Goal: Task Accomplishment & Management: Complete application form

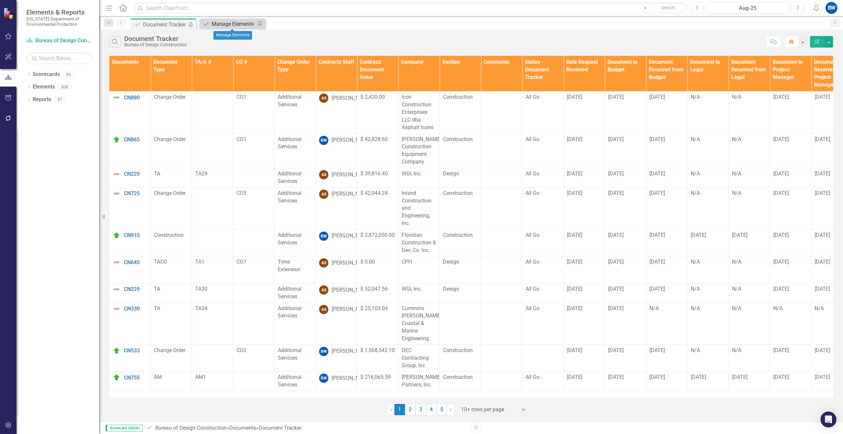
click at [241, 24] on div "Manage Elements" at bounding box center [234, 24] width 44 height 8
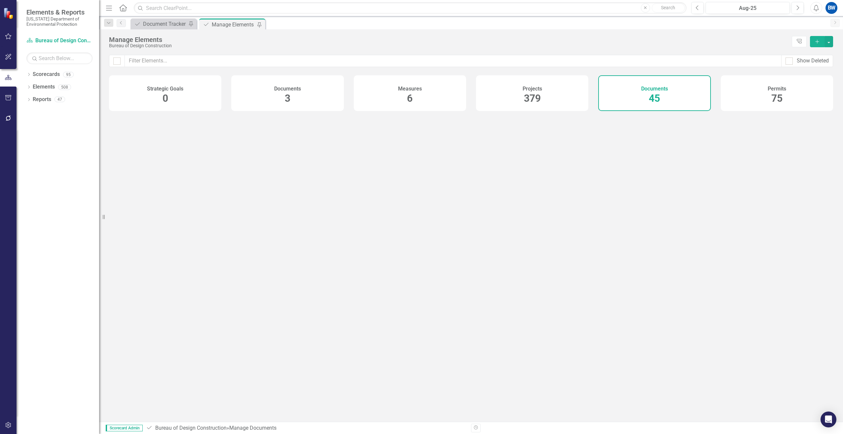
click at [819, 41] on icon "Add" at bounding box center [817, 41] width 6 height 5
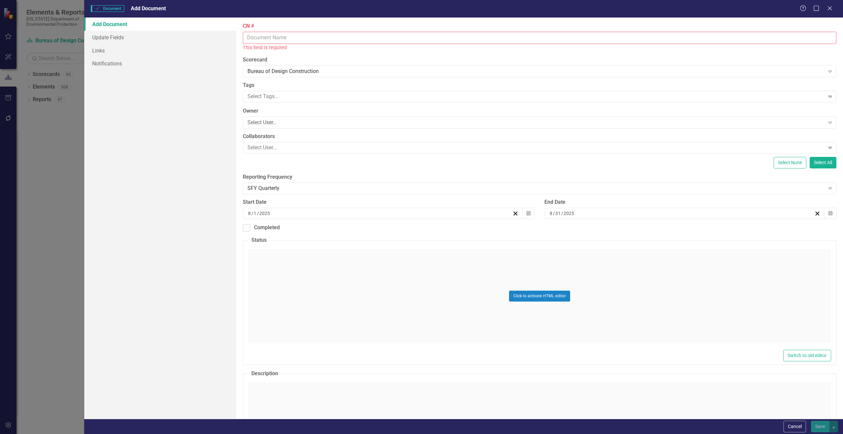
click at [254, 41] on input "CN #" at bounding box center [540, 38] width 594 height 12
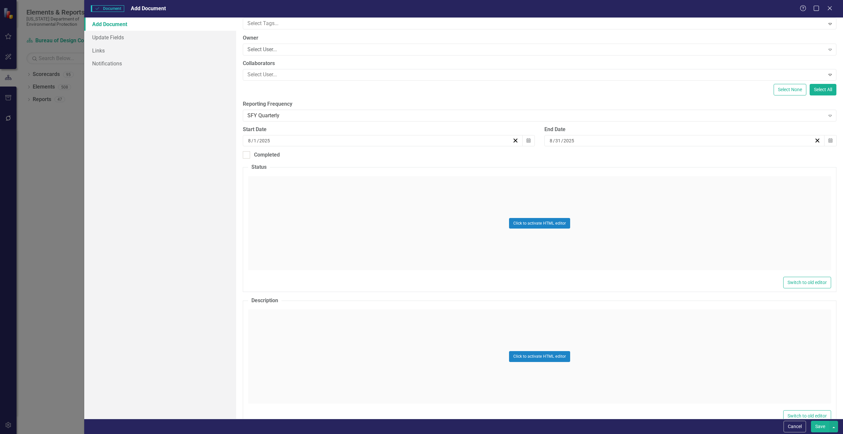
scroll to position [66, 0]
type input "CN808"
click at [287, 330] on div "Click to activate HTML editor" at bounding box center [539, 356] width 583 height 94
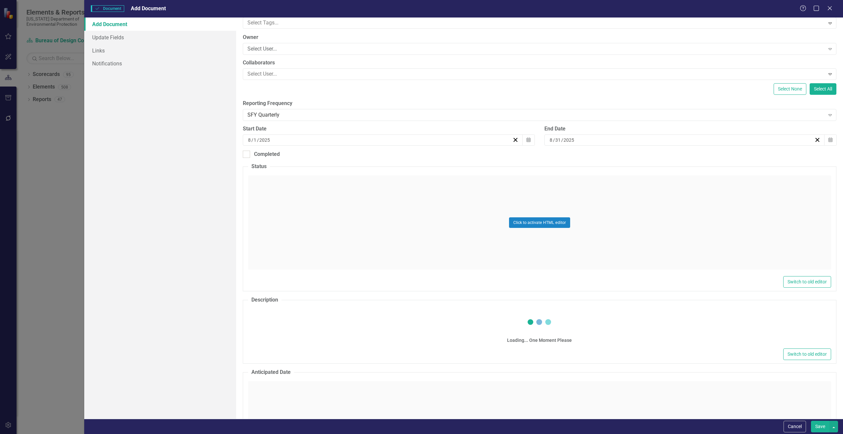
click at [285, 330] on div "Loading... One Moment Please" at bounding box center [539, 328] width 583 height 38
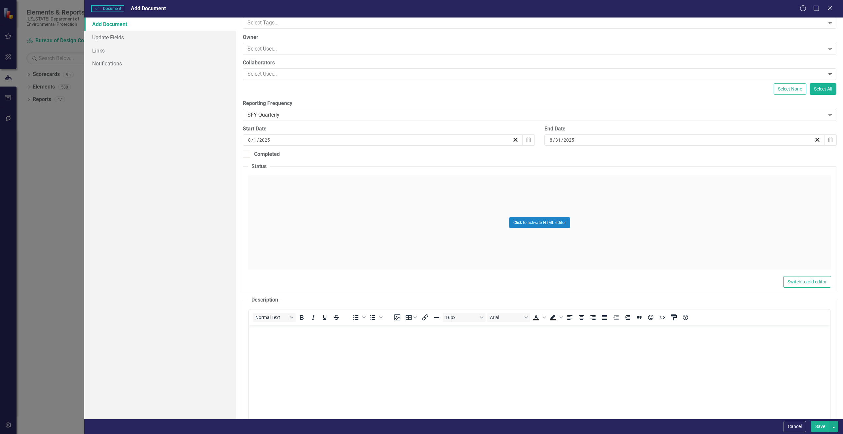
click at [297, 374] on body "Rich Text Area. Press ALT-0 for help." at bounding box center [539, 374] width 582 height 99
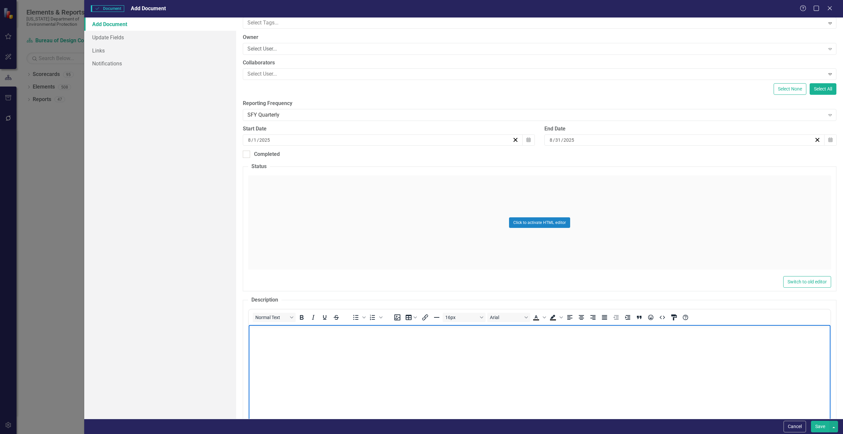
paste body "Rich Text Area. Press ALT-0 for help."
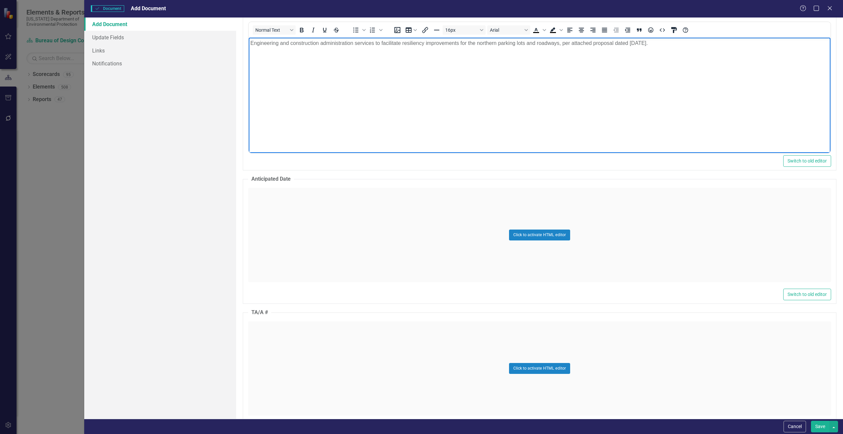
scroll to position [363, 0]
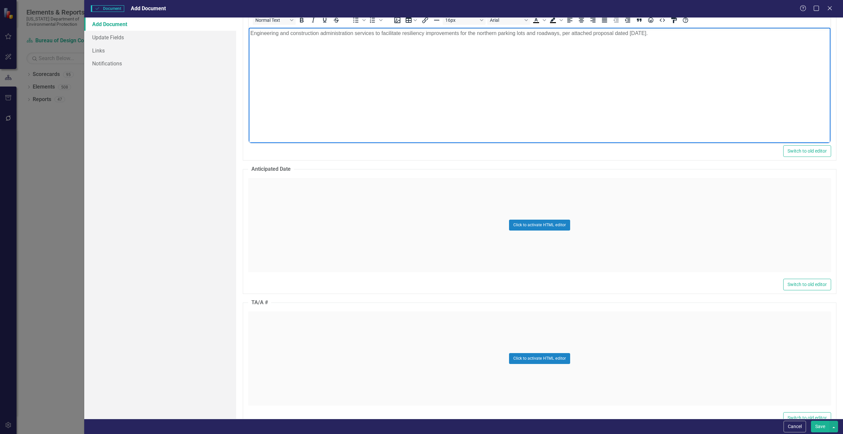
click at [281, 231] on div "Click to activate HTML editor" at bounding box center [539, 225] width 583 height 94
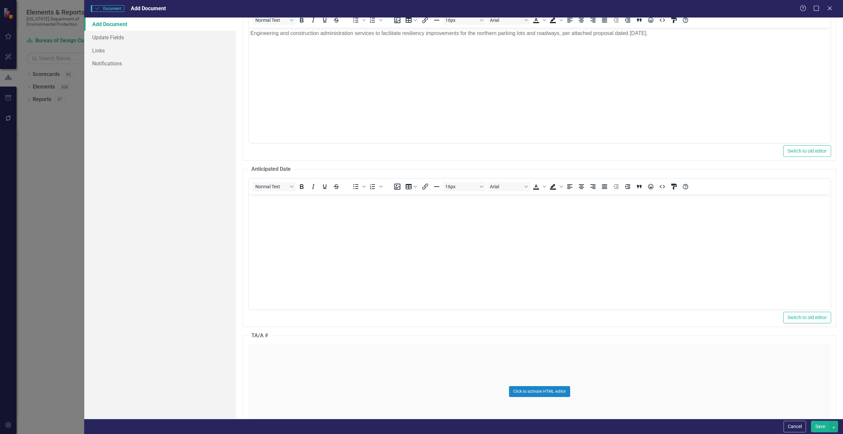
scroll to position [0, 0]
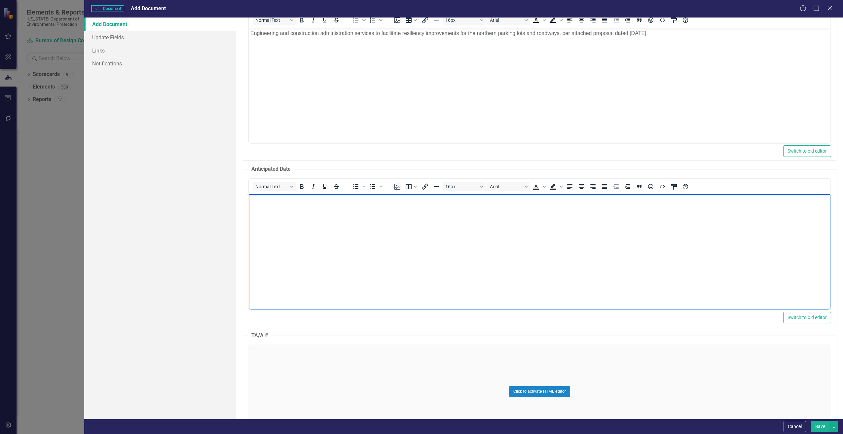
click at [281, 231] on body "Rich Text Area. Press ALT-0 for help." at bounding box center [539, 243] width 582 height 99
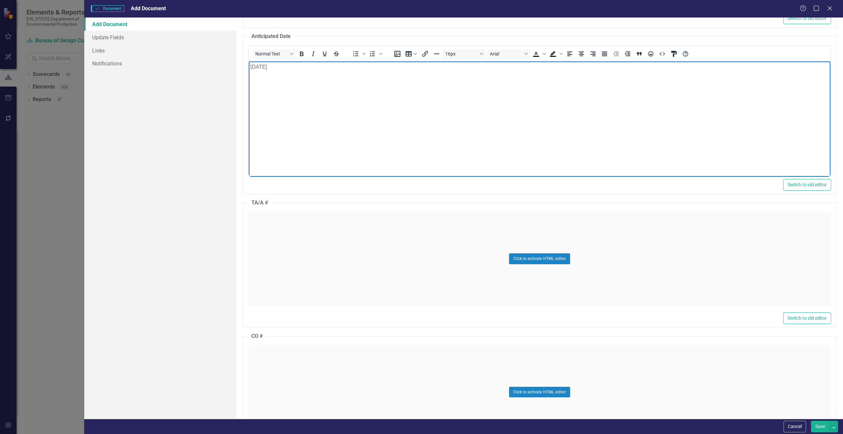
scroll to position [529, 0]
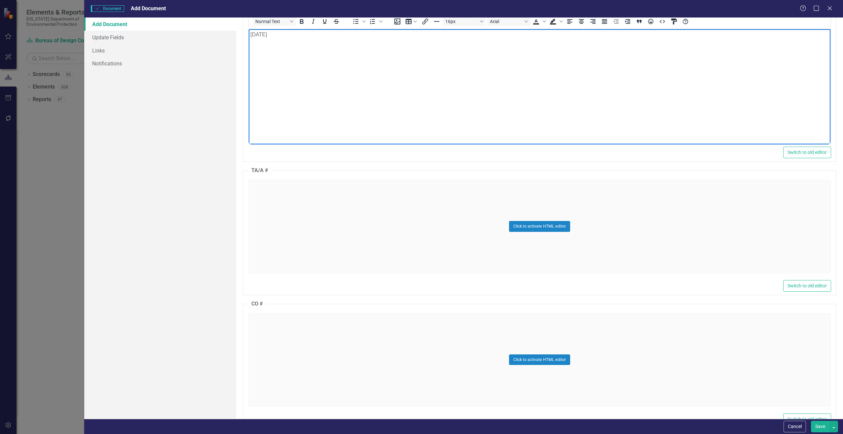
click at [283, 225] on div "Click to activate HTML editor" at bounding box center [539, 226] width 583 height 94
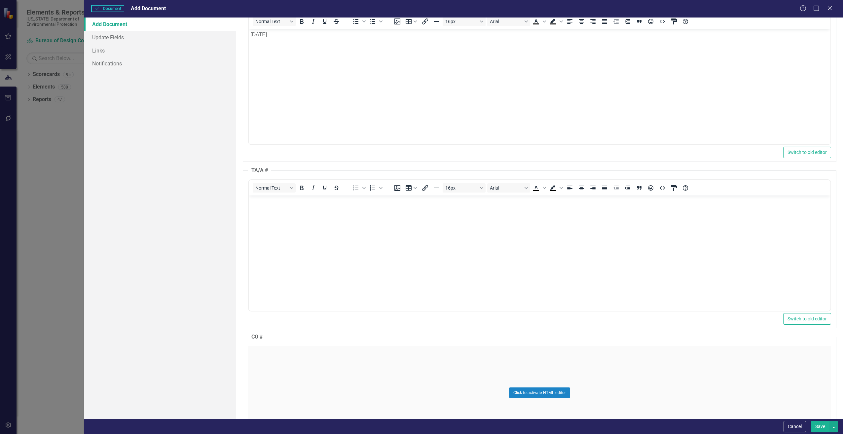
scroll to position [0, 0]
click at [308, 216] on body "Rich Text Area. Press ALT-0 for help." at bounding box center [539, 244] width 582 height 99
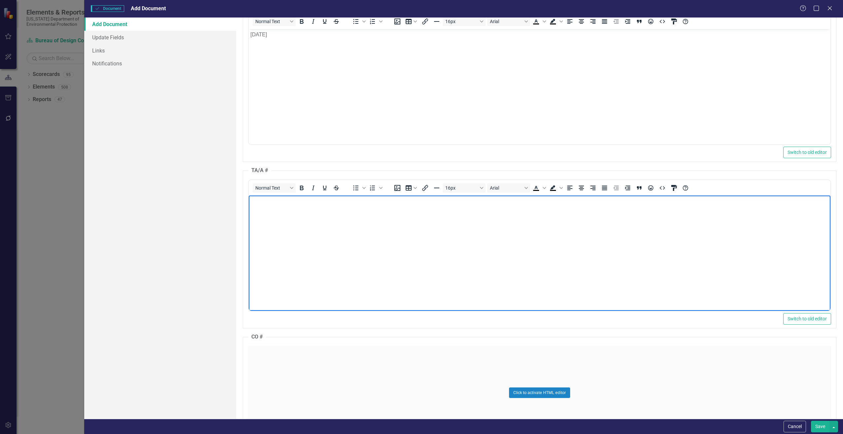
click at [298, 219] on body "Rich Text Area. Press ALT-0 for help." at bounding box center [539, 244] width 582 height 99
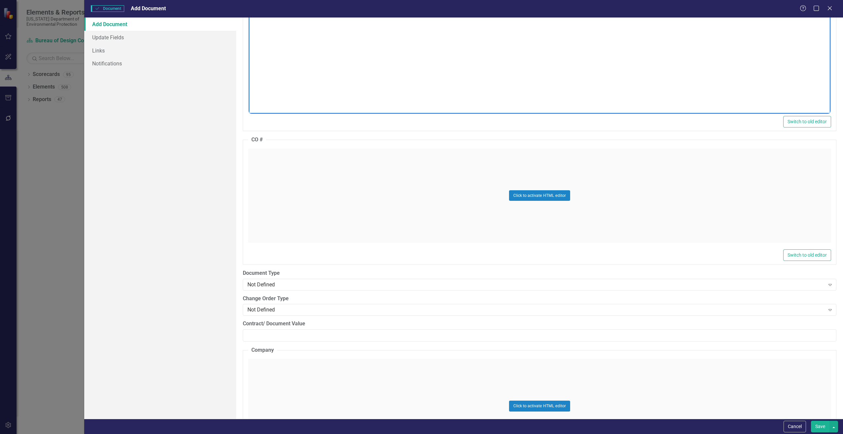
scroll to position [793, 0]
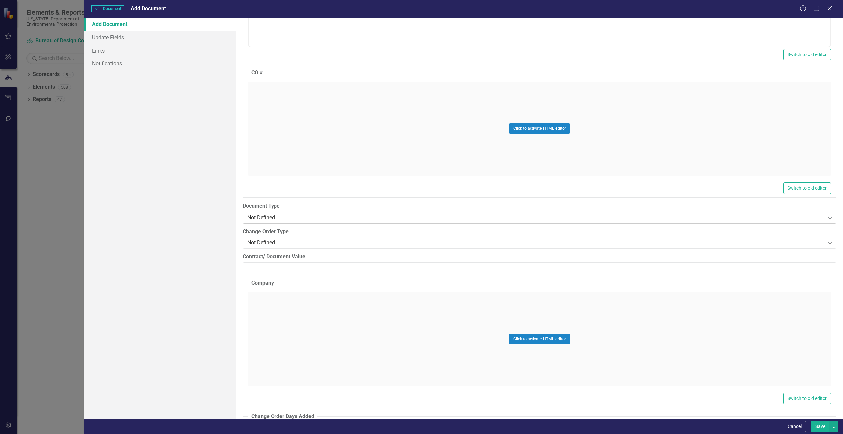
click at [270, 219] on div "Not Defined" at bounding box center [536, 218] width 578 height 8
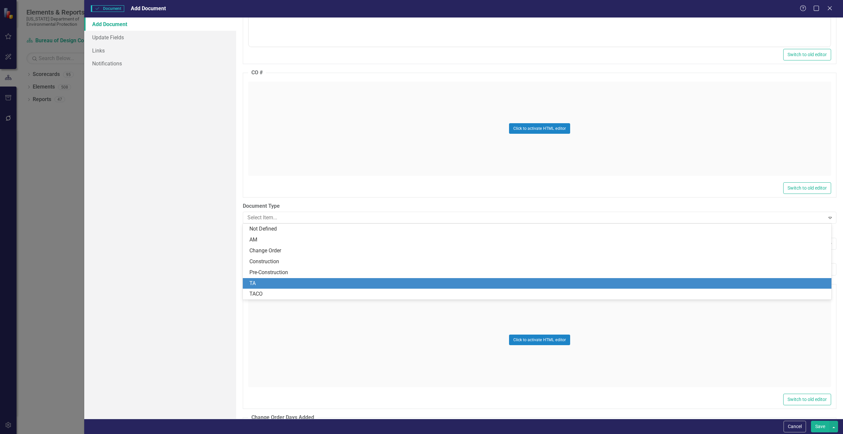
click at [265, 281] on div "TA" at bounding box center [538, 284] width 578 height 8
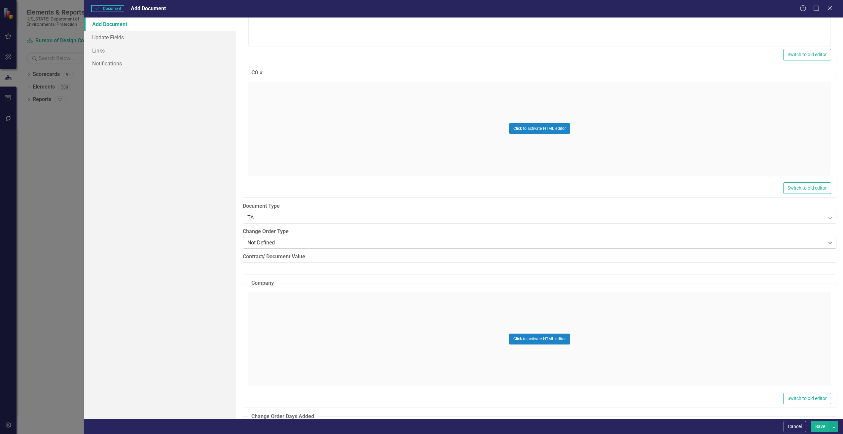
click at [260, 241] on div "Not Defined" at bounding box center [536, 243] width 578 height 8
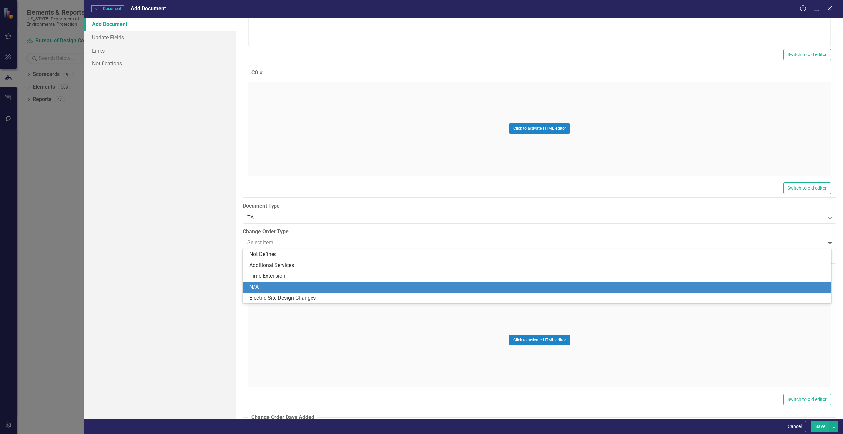
click at [261, 287] on div "N/A" at bounding box center [538, 287] width 578 height 8
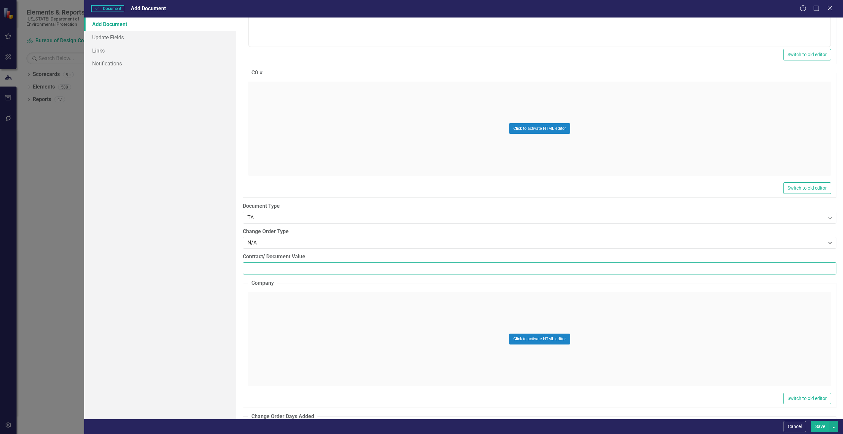
click at [264, 264] on input "Contract/ Document Value" at bounding box center [540, 268] width 594 height 12
click at [255, 266] on input "Contract/ Document Value" at bounding box center [540, 268] width 594 height 12
paste input "429415.86"
type input "429415.86"
click at [272, 308] on div "Click to activate HTML editor" at bounding box center [539, 339] width 583 height 94
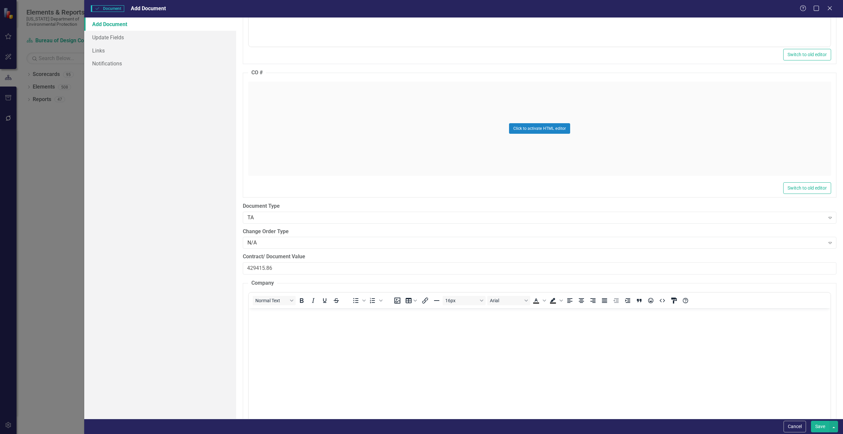
scroll to position [0, 0]
click at [268, 327] on body "Rich Text Area. Press ALT-0 for help." at bounding box center [539, 357] width 582 height 99
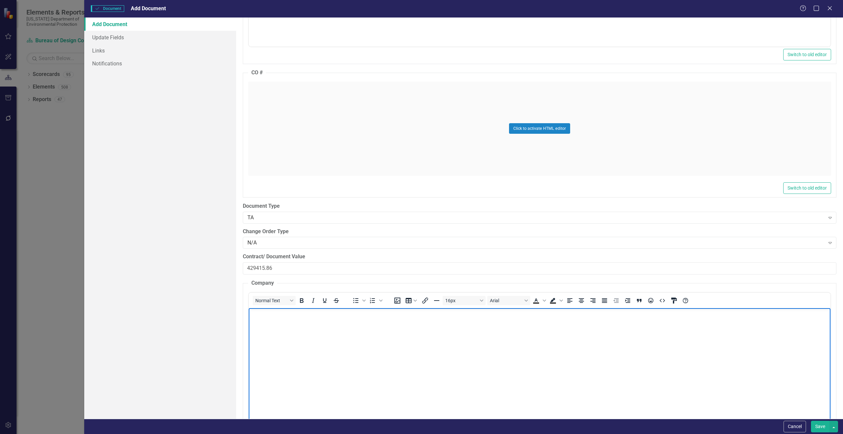
scroll to position [892, 0]
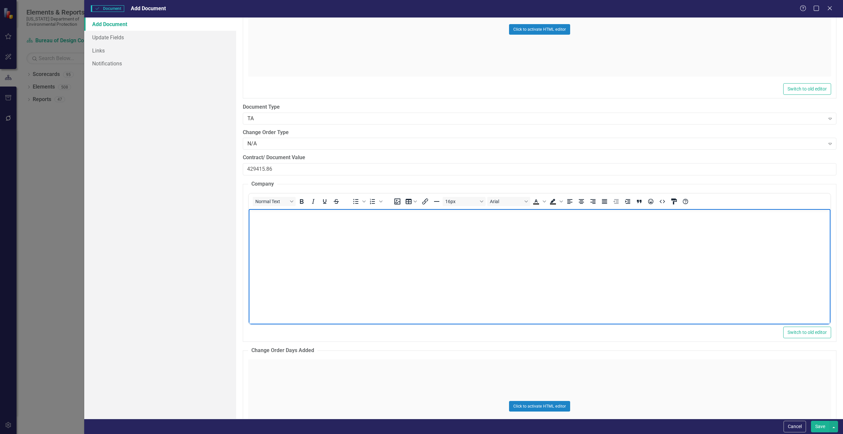
click at [275, 241] on body "Rich Text Area. Press ALT-0 for help." at bounding box center [539, 258] width 582 height 99
paste body "Rich Text Area. Press ALT-0 for help."
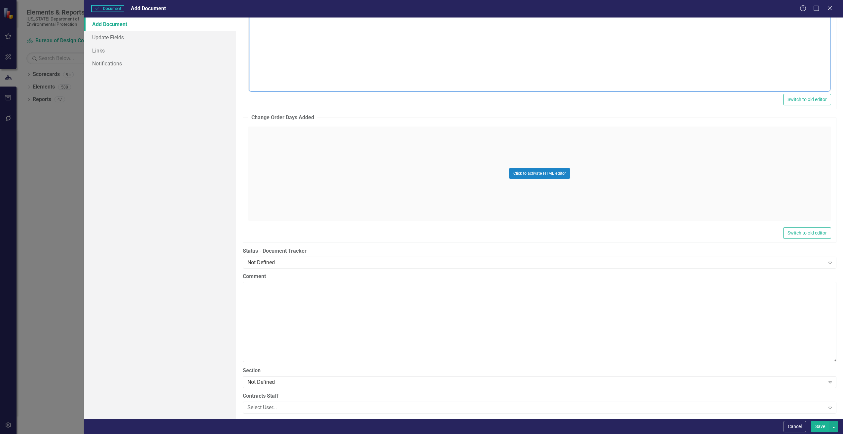
scroll to position [1156, 0]
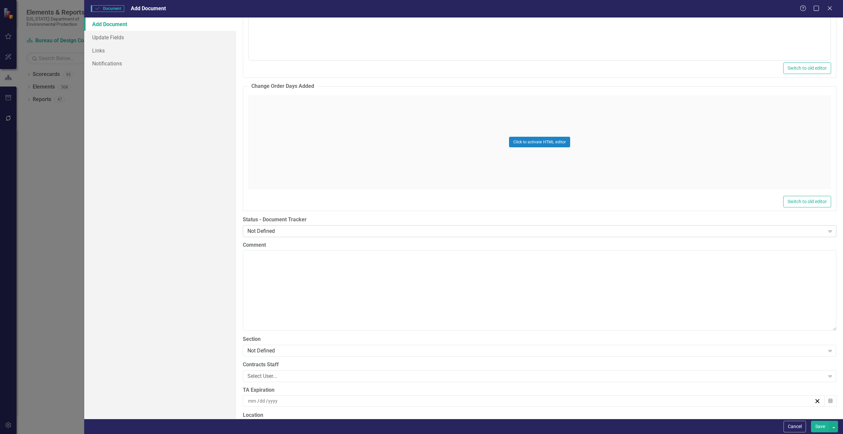
click at [263, 234] on div "Not Defined" at bounding box center [536, 231] width 578 height 8
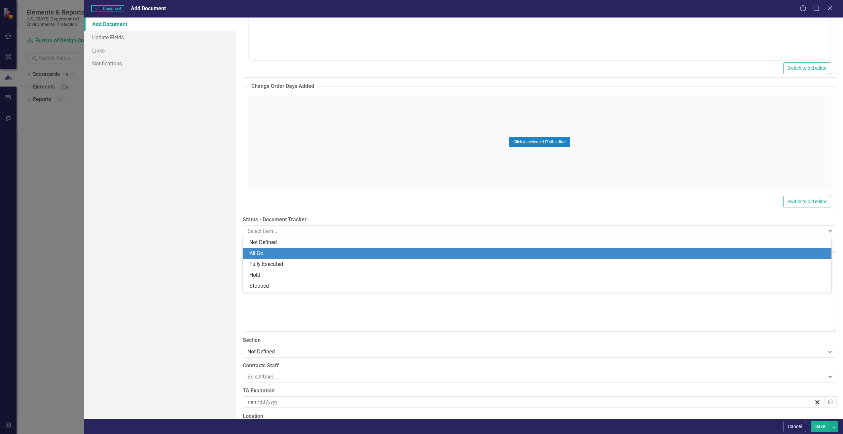
click at [257, 252] on div "All Go" at bounding box center [538, 254] width 578 height 8
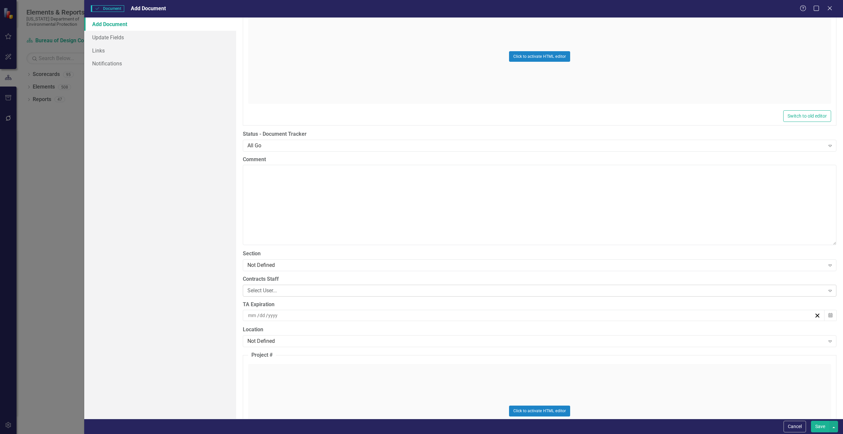
scroll to position [1256, 0]
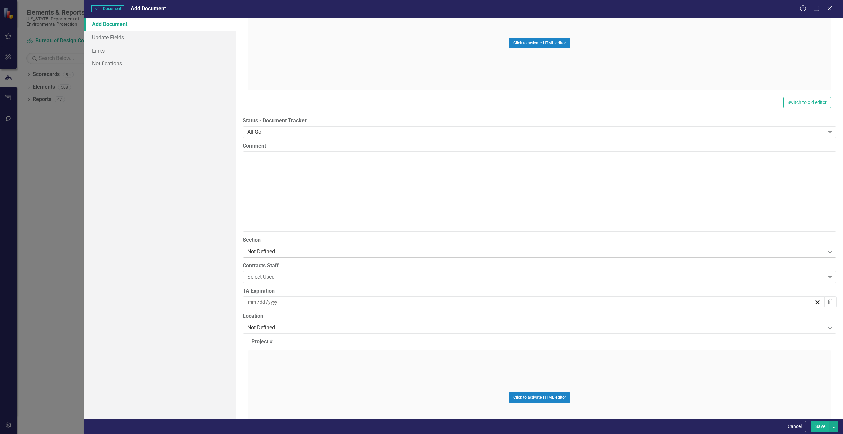
click at [256, 257] on div "Not Defined Expand" at bounding box center [540, 252] width 594 height 12
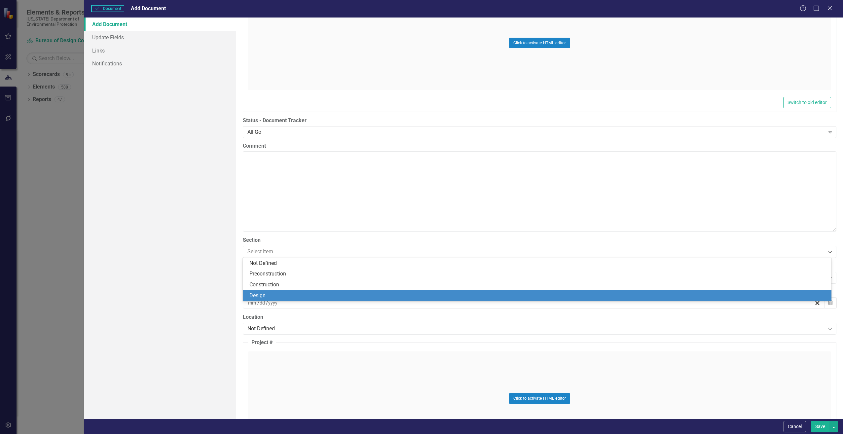
click at [261, 291] on div "Design" at bounding box center [537, 295] width 589 height 11
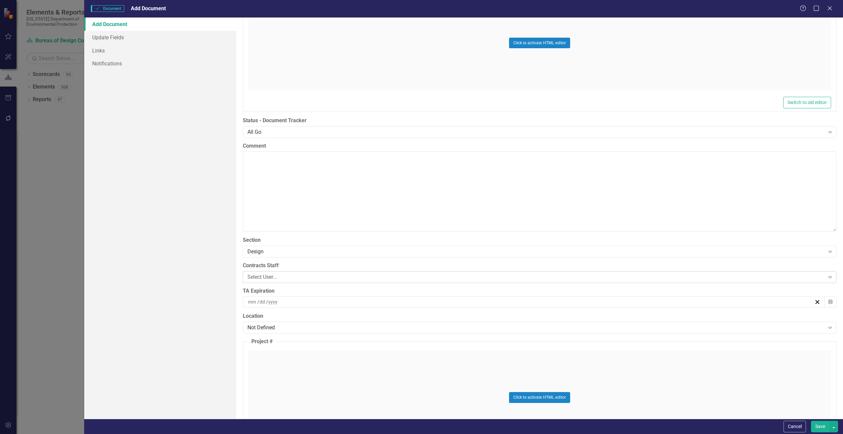
click at [261, 277] on div "Select User..." at bounding box center [536, 277] width 578 height 8
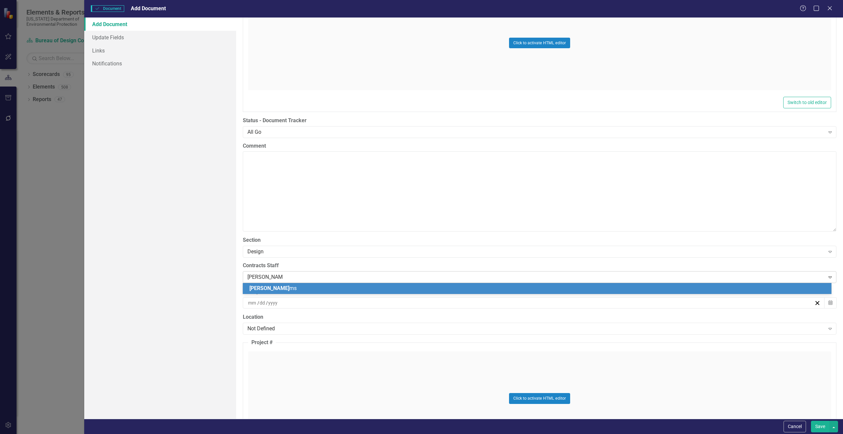
type input "[PERSON_NAME]"
click at [256, 284] on div "[PERSON_NAME]" at bounding box center [537, 288] width 589 height 11
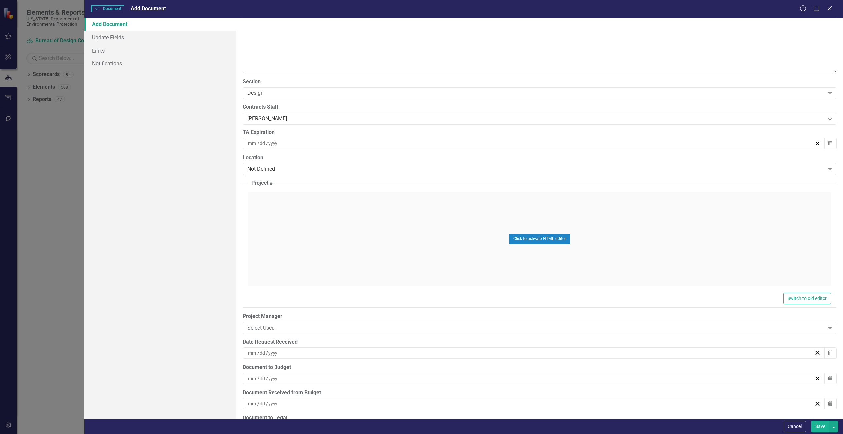
scroll to position [1421, 0]
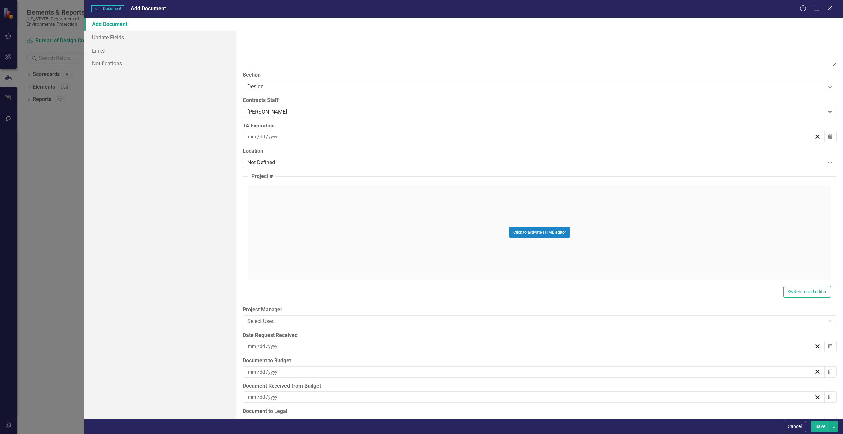
click at [251, 347] on input at bounding box center [253, 346] width 10 height 7
click at [533, 319] on abbr "27" at bounding box center [531, 319] width 5 height 5
click at [253, 371] on input at bounding box center [253, 372] width 10 height 7
click at [532, 345] on abbr "27" at bounding box center [531, 344] width 5 height 5
click at [826, 427] on button "Save" at bounding box center [820, 427] width 19 height 12
